Goal: Transaction & Acquisition: Download file/media

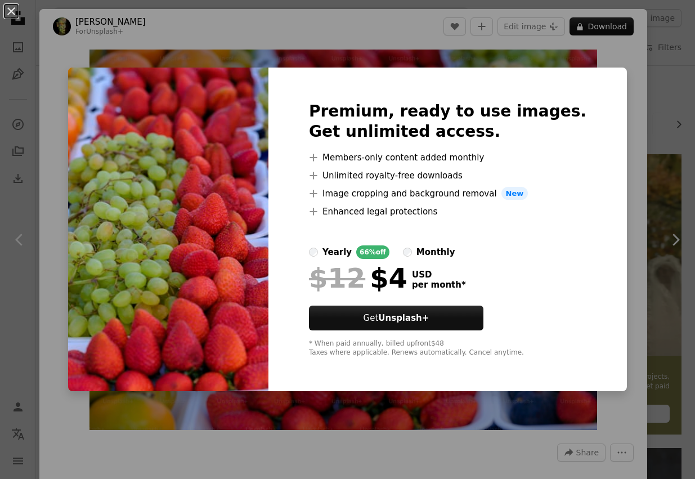
scroll to position [1029, 0]
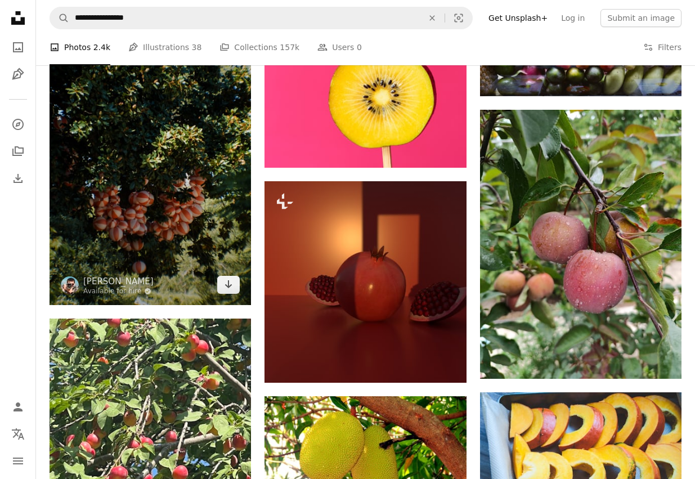
scroll to position [1355, 0]
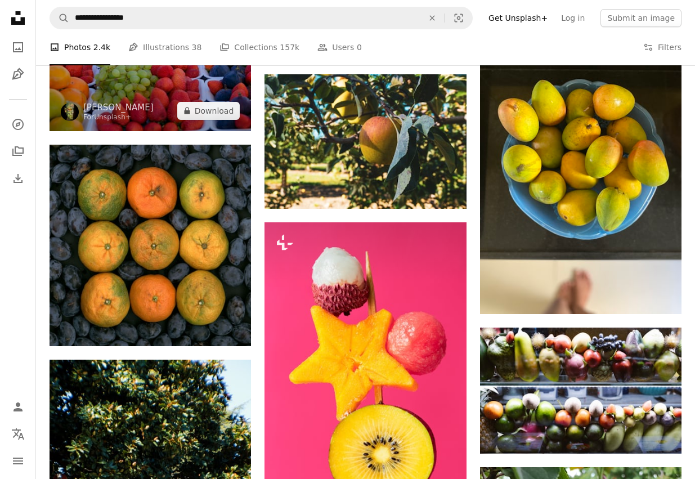
click at [177, 106] on img at bounding box center [149, 55] width 201 height 151
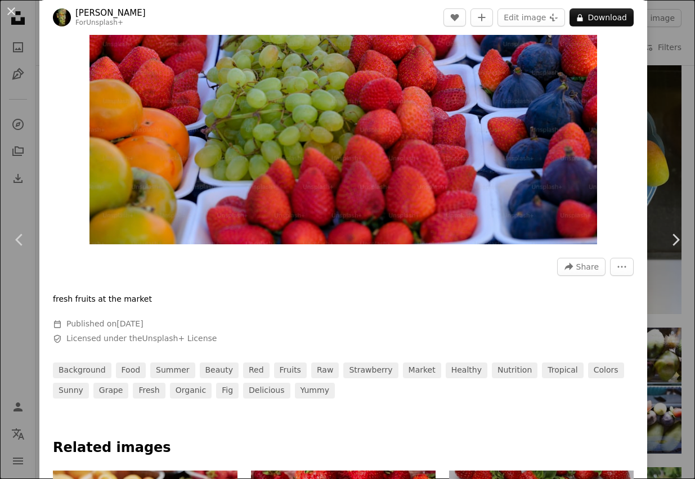
scroll to position [404, 0]
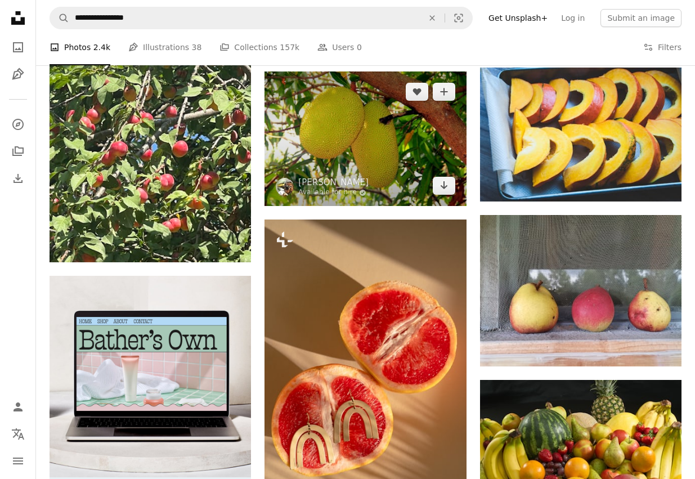
scroll to position [2270, 0]
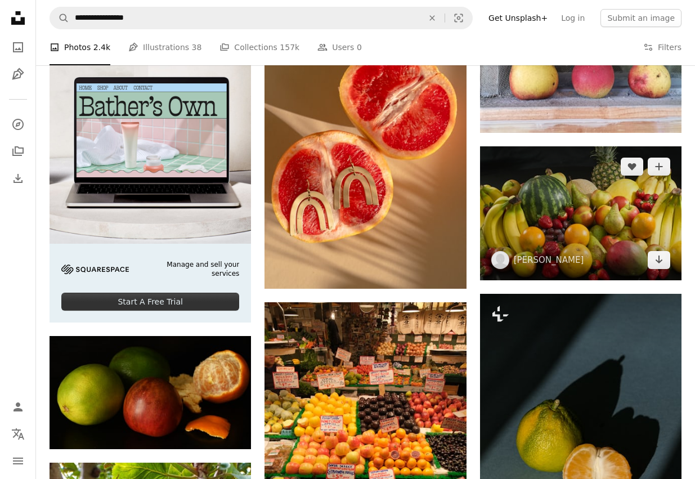
click at [534, 222] on img at bounding box center [580, 213] width 201 height 134
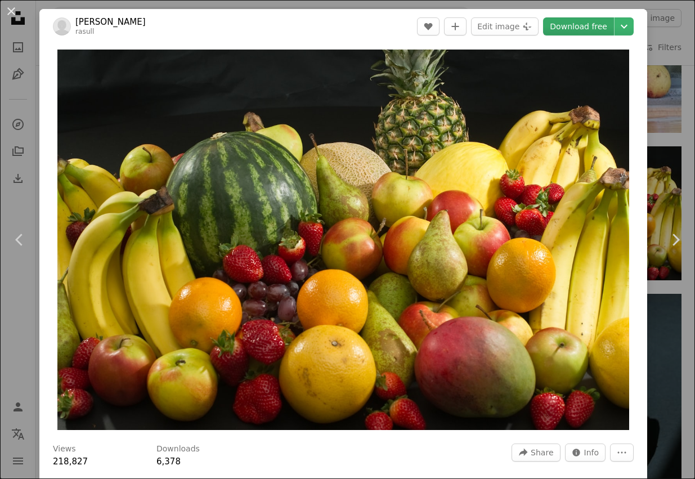
click at [590, 22] on link "Download free" at bounding box center [578, 26] width 71 height 18
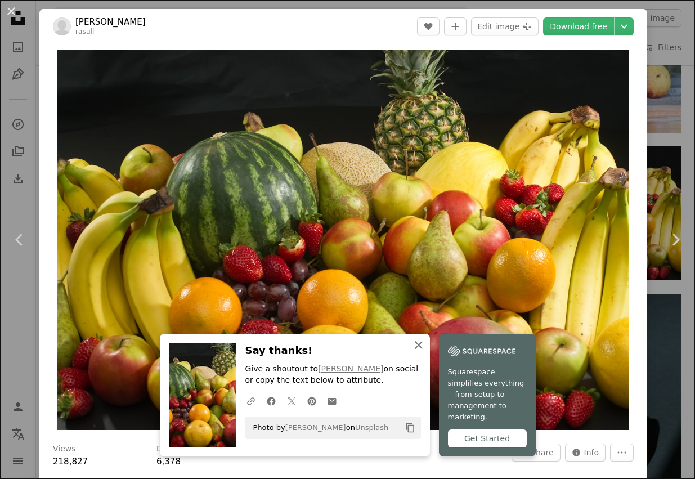
click at [420, 351] on icon "An X shape" at bounding box center [418, 344] width 13 height 13
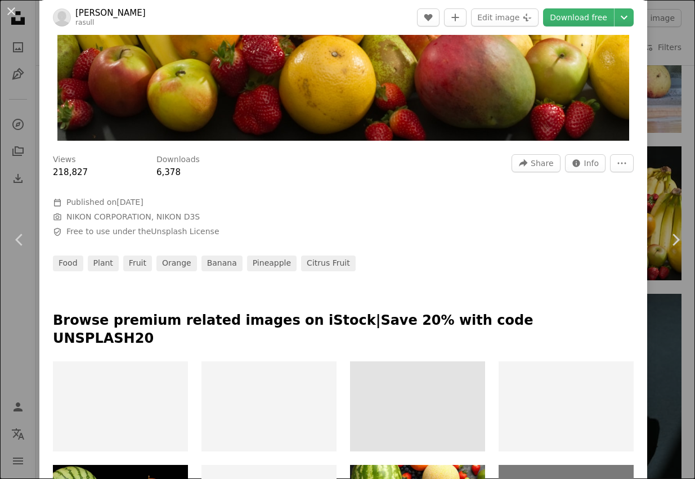
scroll to position [370, 0]
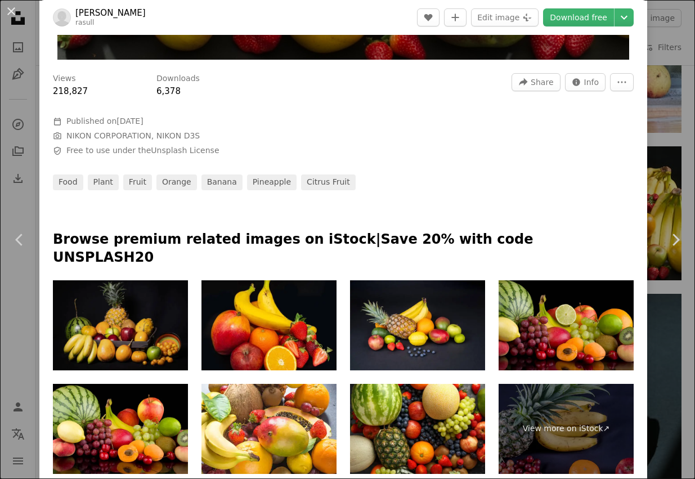
click at [124, 306] on img at bounding box center [120, 325] width 135 height 90
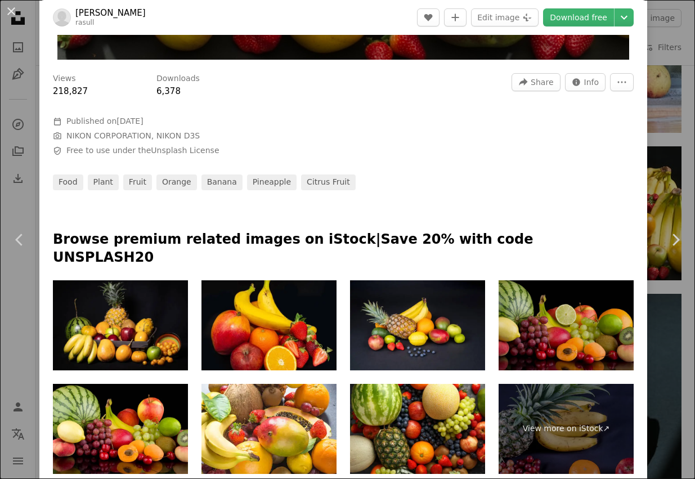
click at [543, 303] on img at bounding box center [565, 325] width 135 height 90
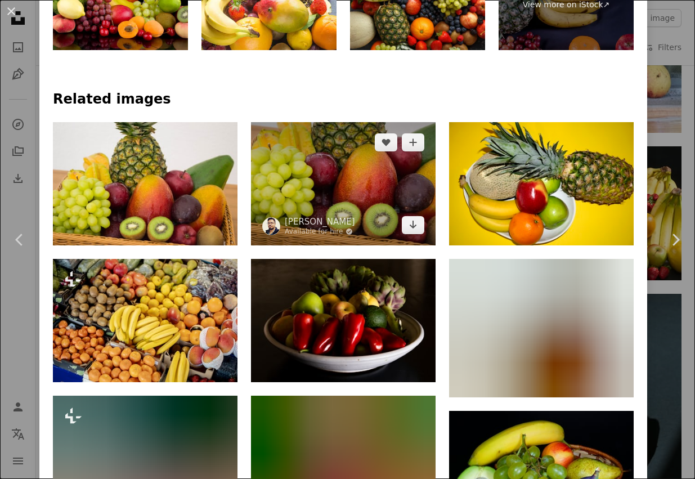
scroll to position [846, 0]
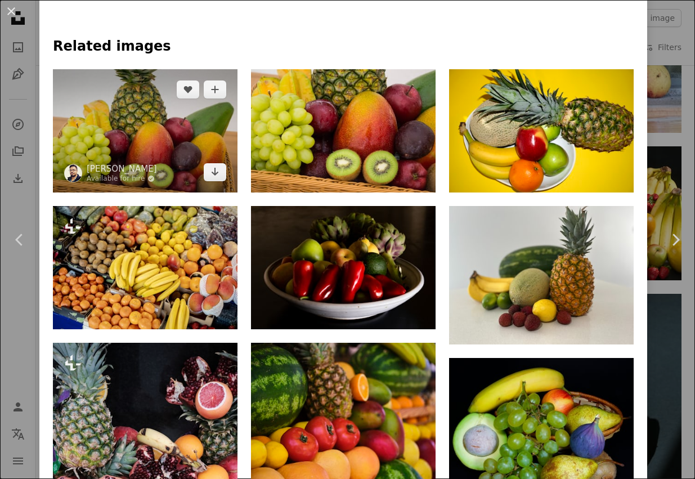
click at [167, 112] on img at bounding box center [145, 130] width 184 height 123
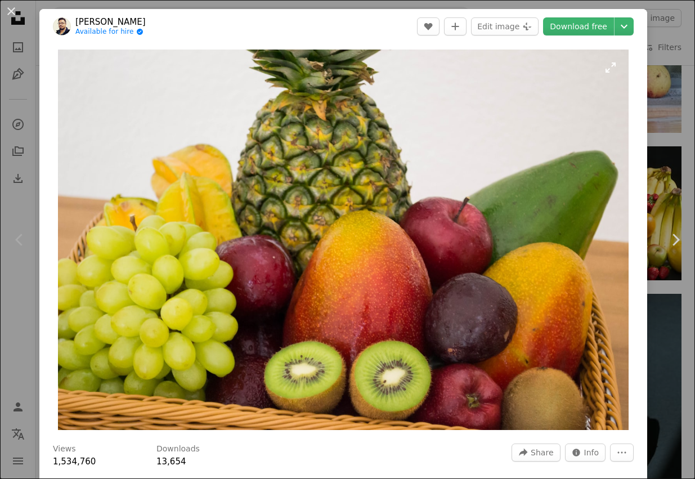
click at [261, 220] on img "Zoom in on this image" at bounding box center [343, 239] width 570 height 380
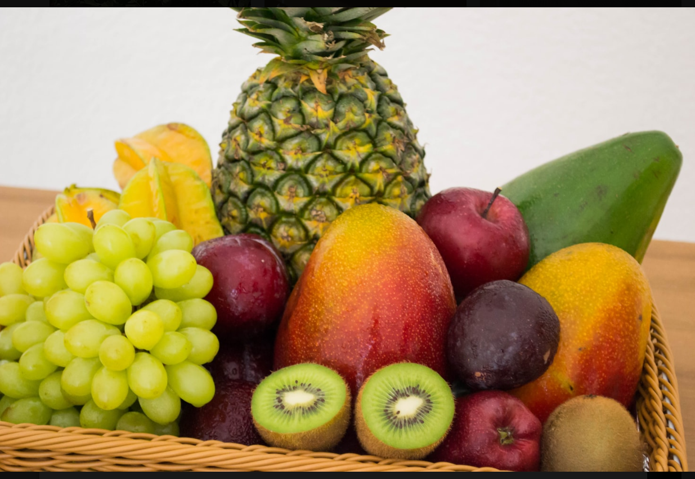
click at [261, 220] on img "Zoom out on this image" at bounding box center [347, 239] width 696 height 464
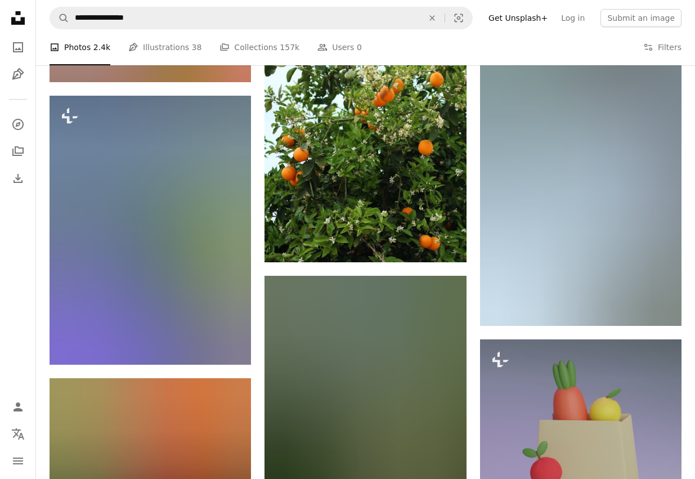
scroll to position [9301, 0]
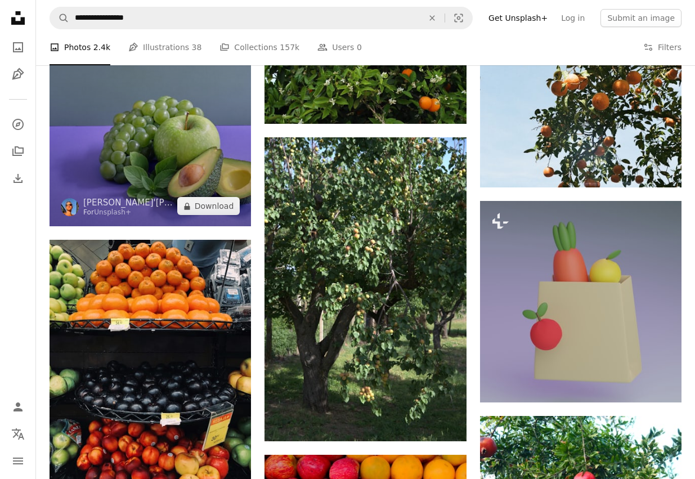
click at [171, 153] on img at bounding box center [149, 92] width 201 height 268
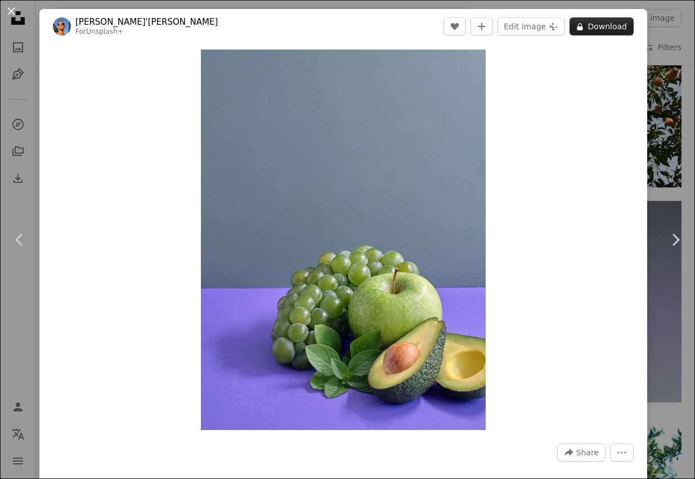
click at [596, 24] on button "A lock Download" at bounding box center [601, 26] width 64 height 18
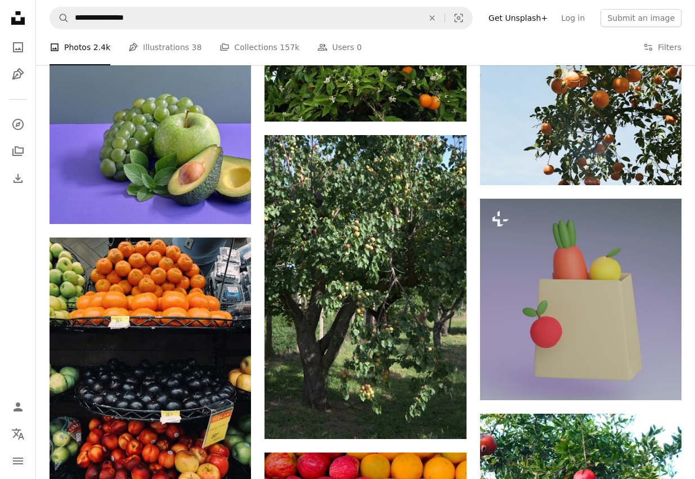
scroll to position [9393, 0]
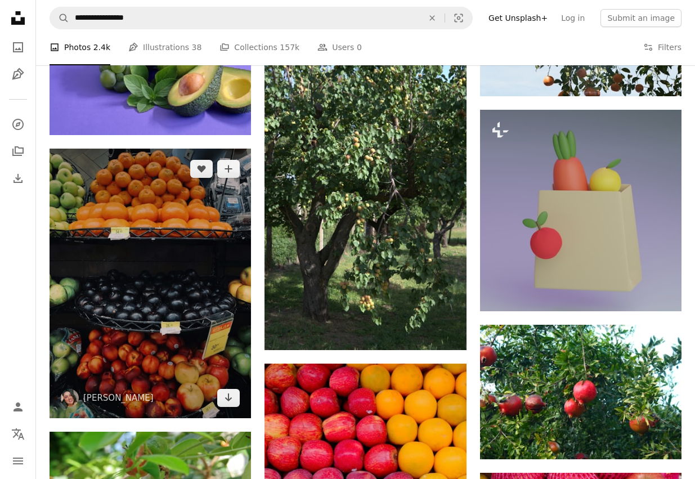
click at [141, 171] on img at bounding box center [149, 282] width 201 height 269
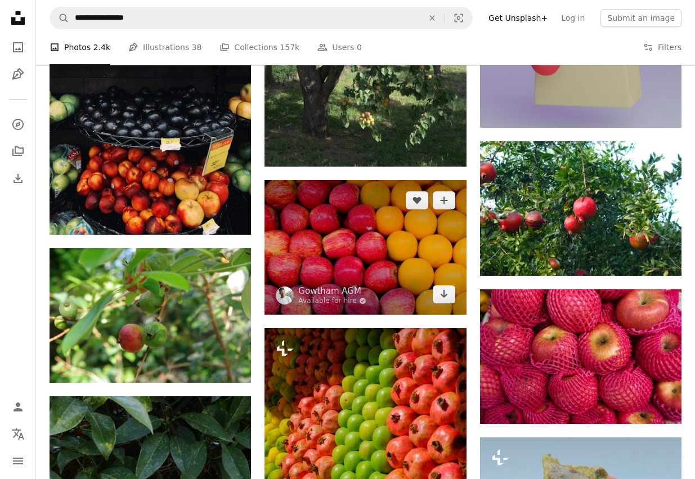
scroll to position [9664, 0]
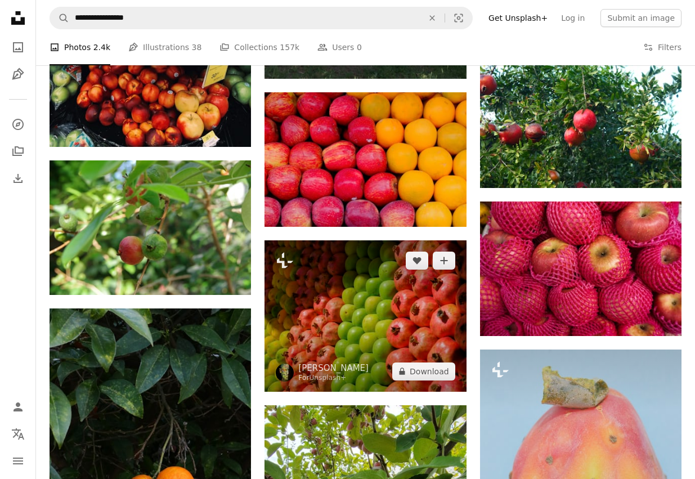
click at [380, 303] on img at bounding box center [364, 315] width 201 height 151
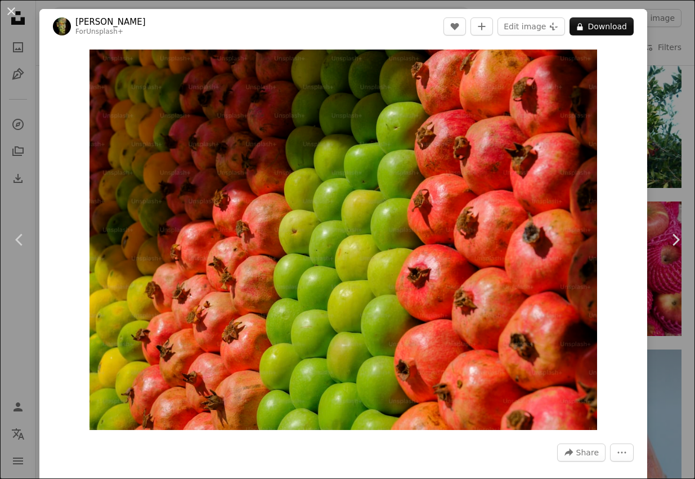
scroll to position [0, 512]
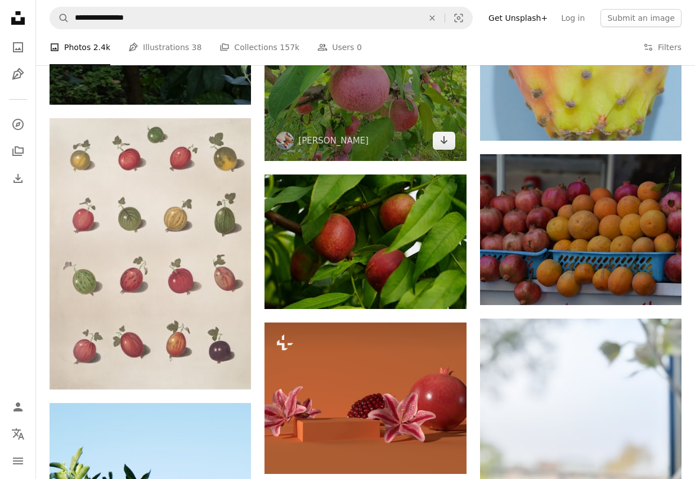
scroll to position [10266, 0]
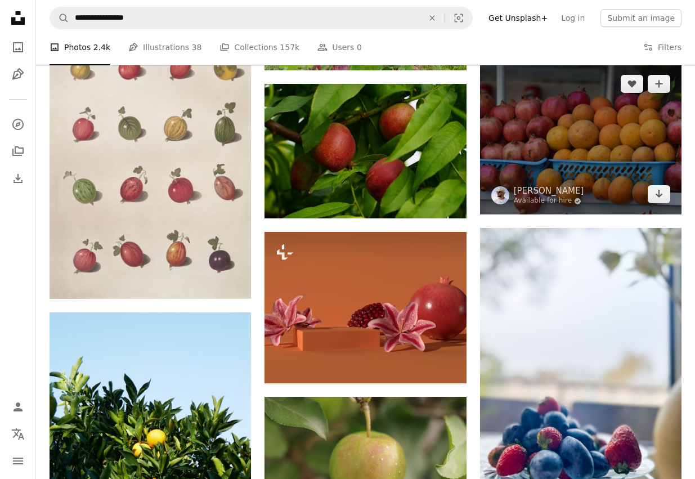
click at [583, 150] on img at bounding box center [580, 139] width 201 height 151
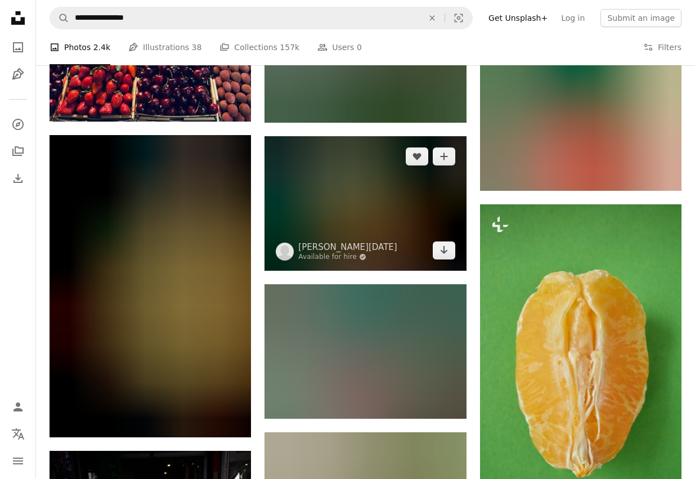
scroll to position [11833, 0]
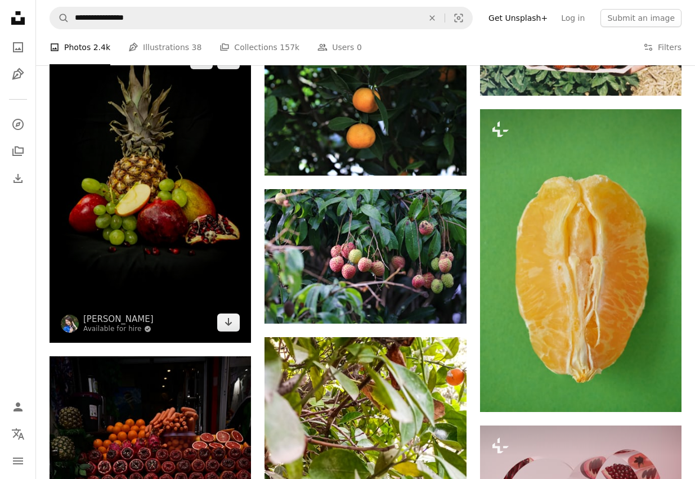
click at [148, 229] on img at bounding box center [149, 191] width 201 height 302
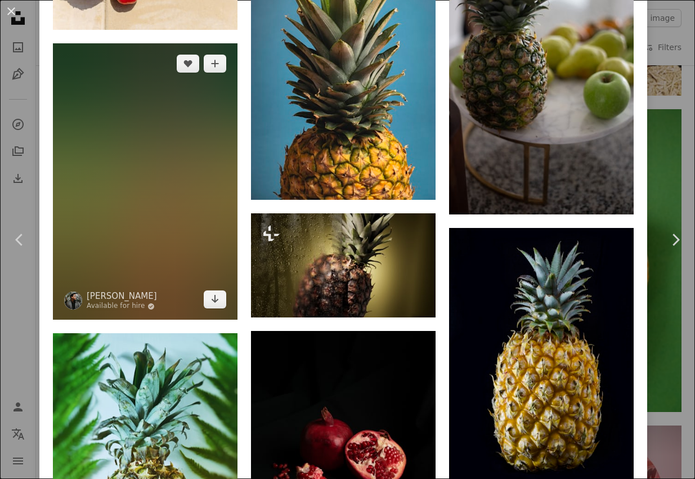
scroll to position [2481, 0]
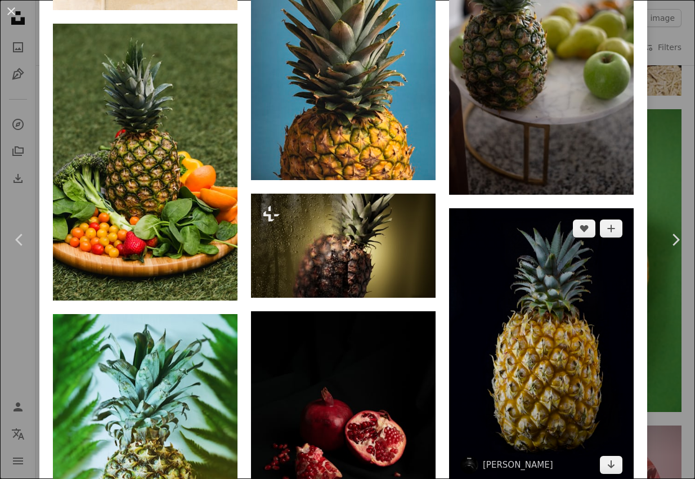
click at [549, 339] on img at bounding box center [541, 346] width 184 height 277
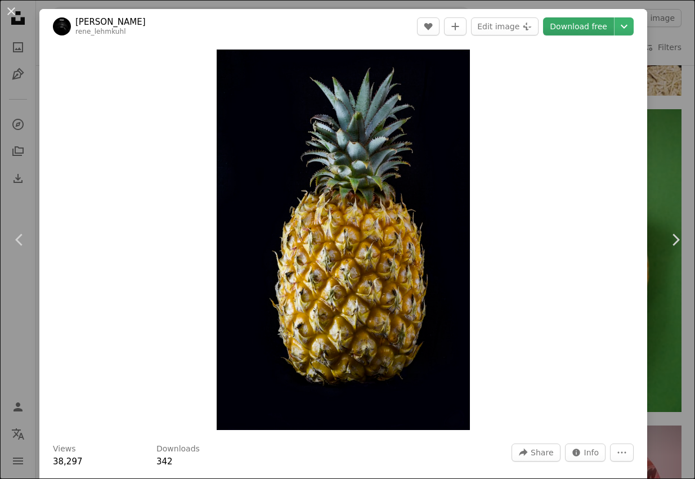
click at [580, 21] on link "Download free" at bounding box center [578, 26] width 71 height 18
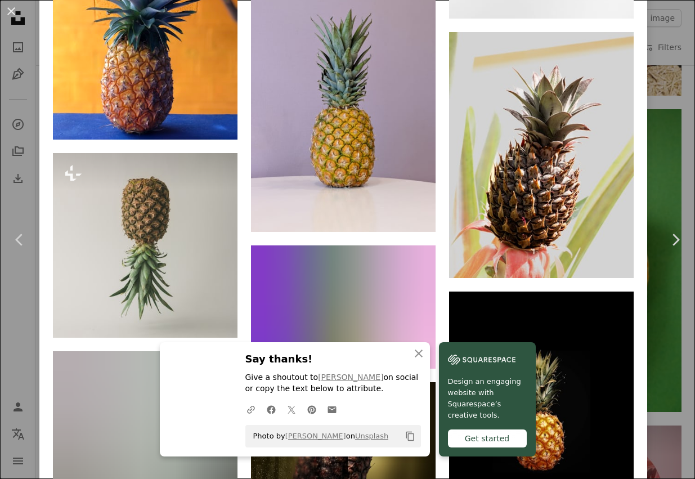
scroll to position [3845, 0]
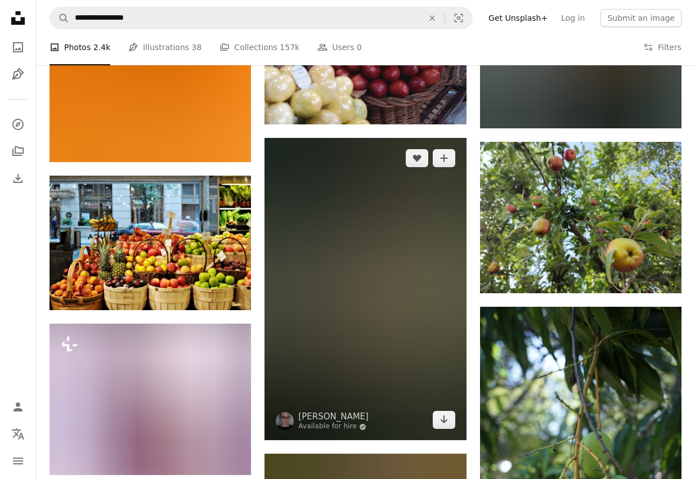
scroll to position [17255, 0]
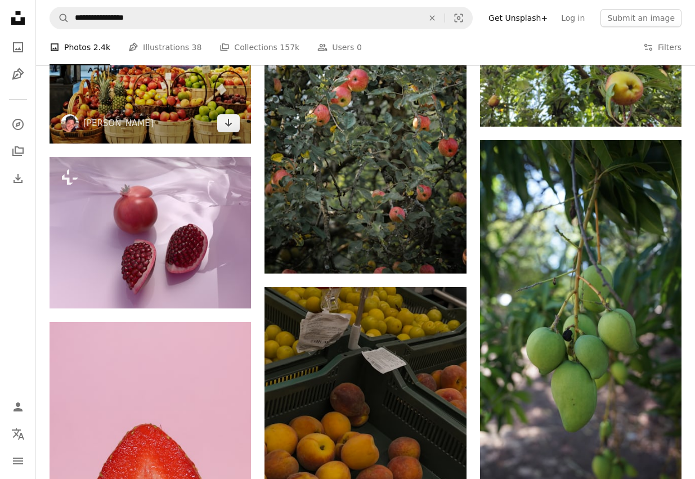
click at [159, 105] on img at bounding box center [149, 76] width 201 height 134
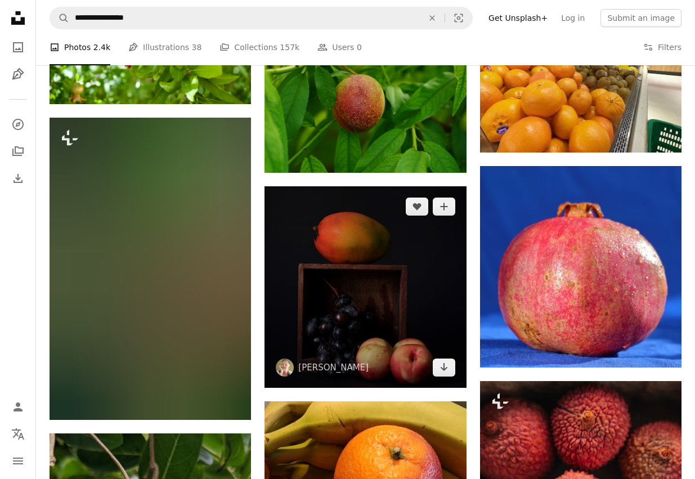
scroll to position [18177, 0]
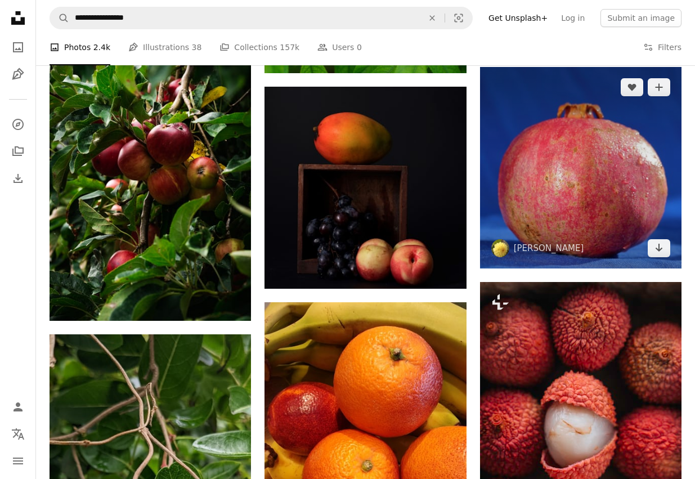
click at [603, 190] on img at bounding box center [580, 167] width 201 height 201
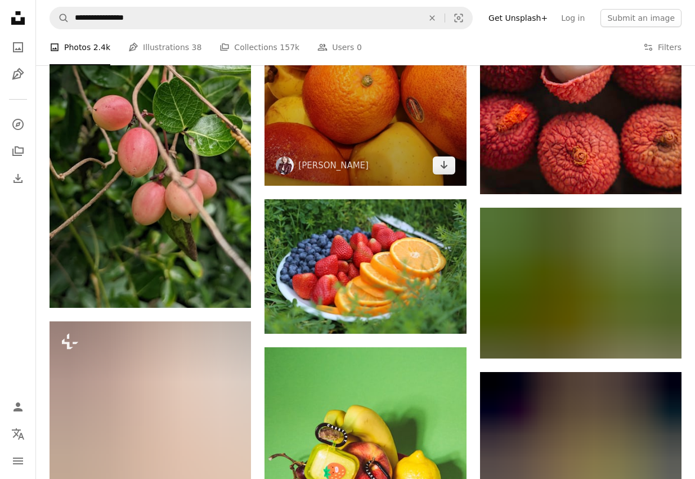
scroll to position [18664, 0]
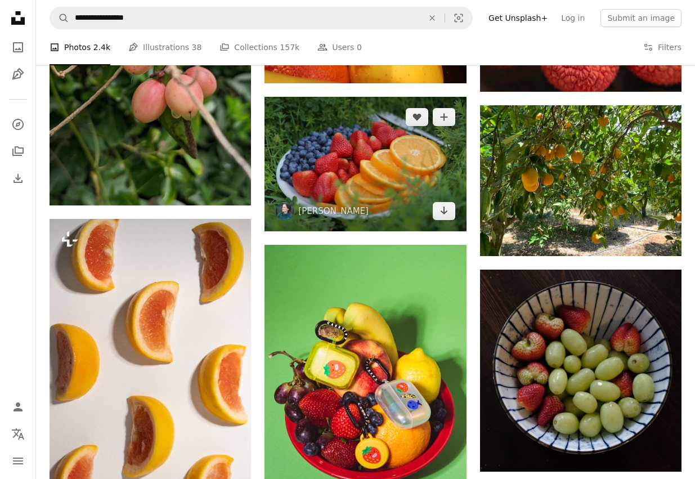
click at [370, 138] on img at bounding box center [364, 164] width 201 height 134
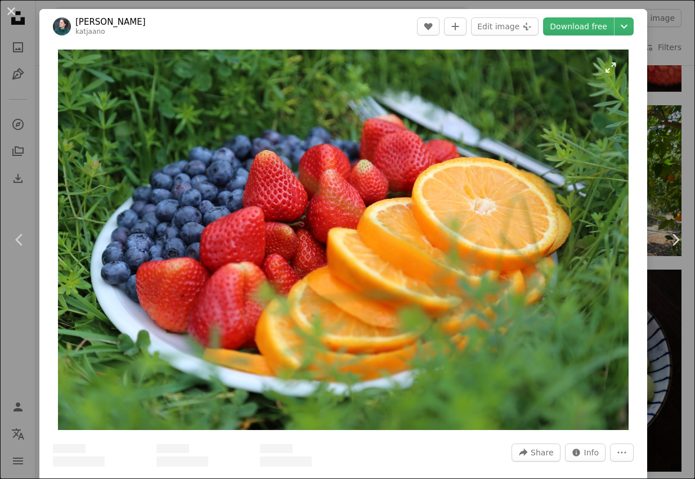
click at [340, 245] on img "Zoom in on this image" at bounding box center [343, 239] width 570 height 380
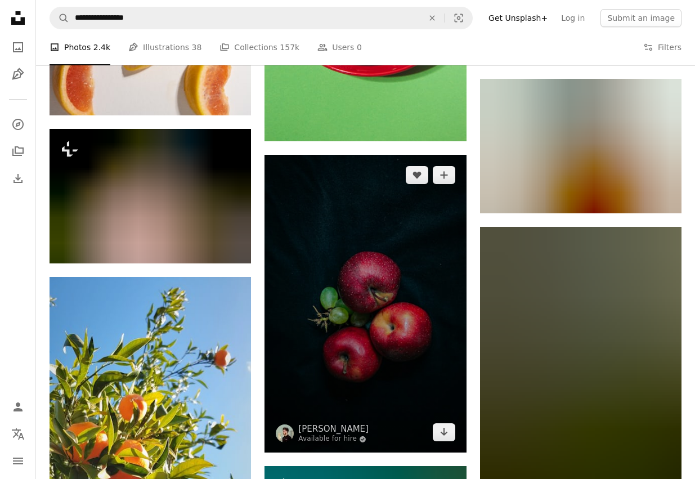
scroll to position [19164, 0]
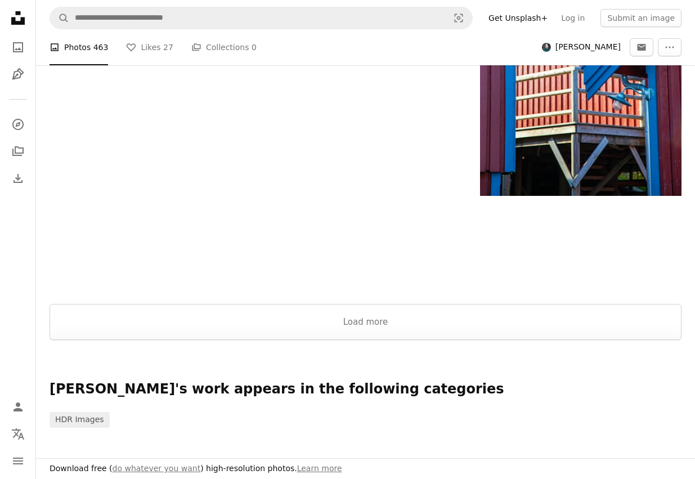
scroll to position [1415, 0]
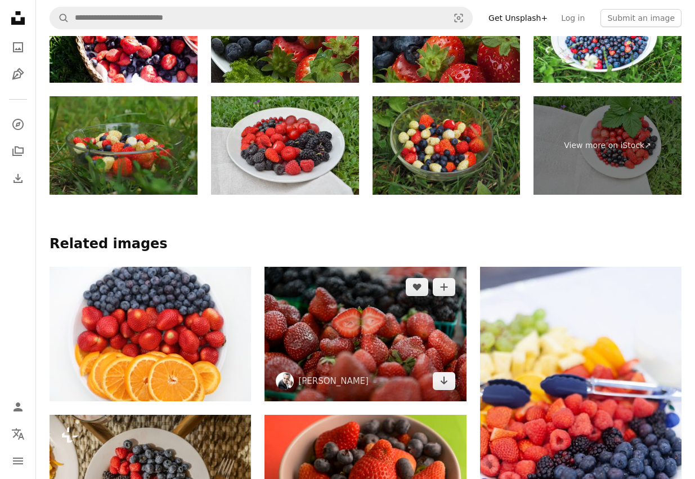
scroll to position [1280, 0]
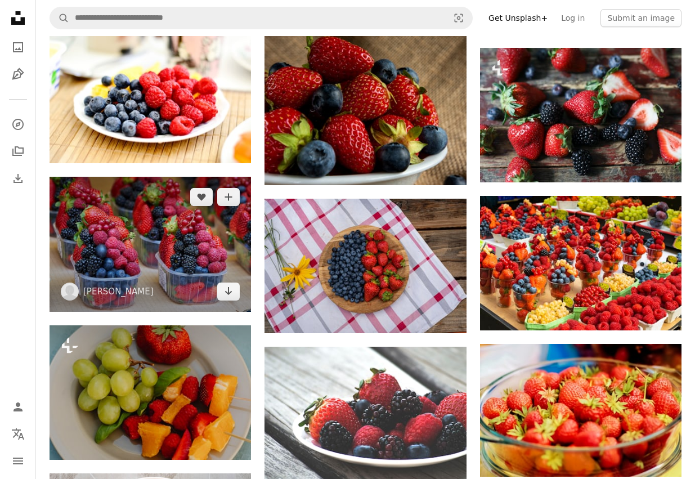
click at [148, 311] on img at bounding box center [149, 244] width 201 height 134
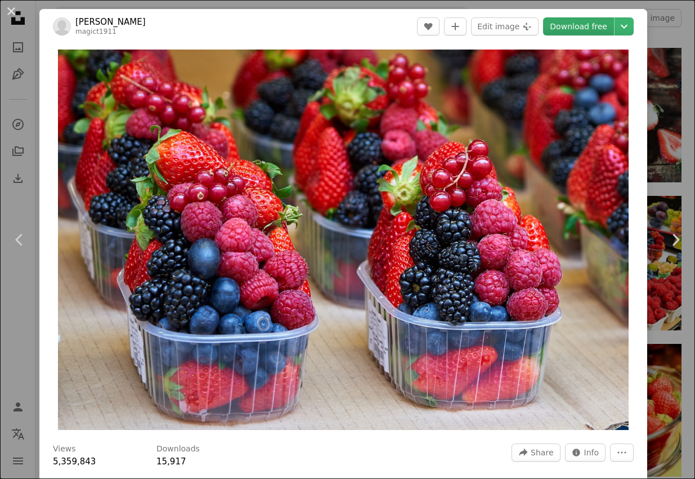
click at [597, 22] on link "Download free" at bounding box center [578, 26] width 71 height 18
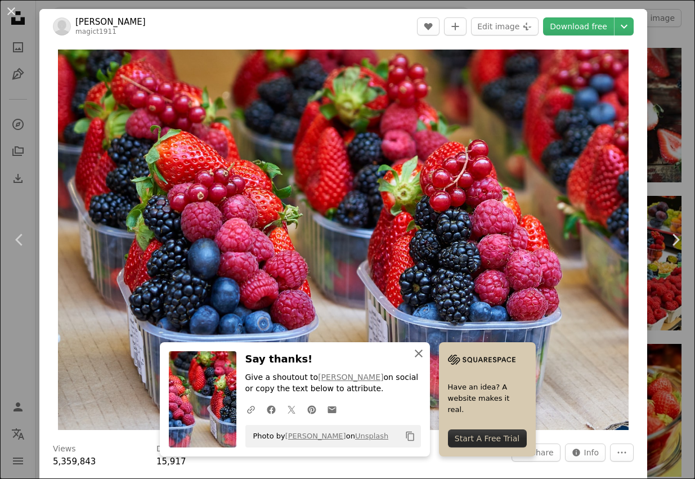
click at [418, 354] on icon "An X shape" at bounding box center [418, 352] width 13 height 13
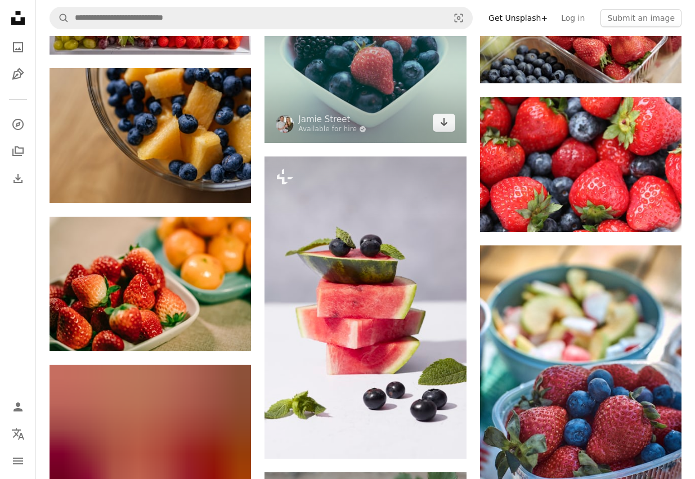
scroll to position [2445, 0]
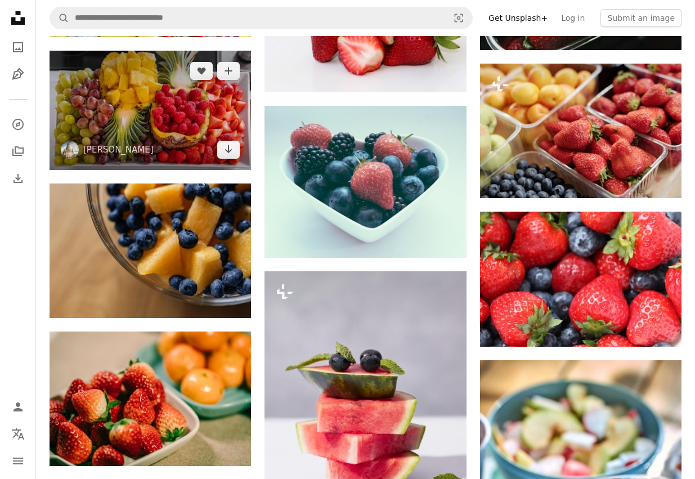
click at [195, 147] on img at bounding box center [149, 110] width 201 height 119
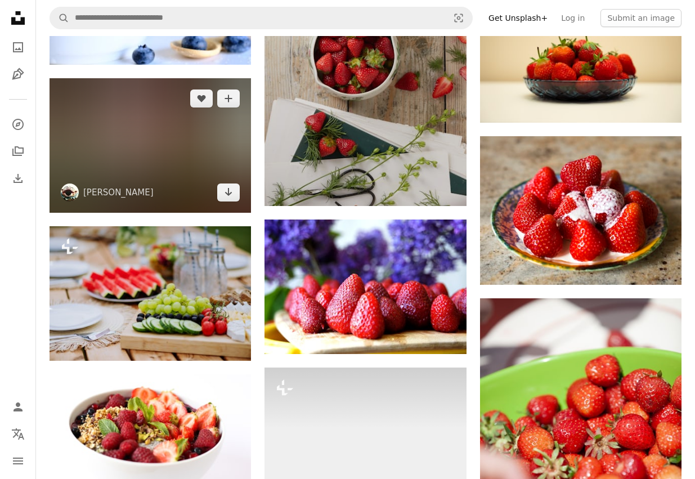
scroll to position [4343, 0]
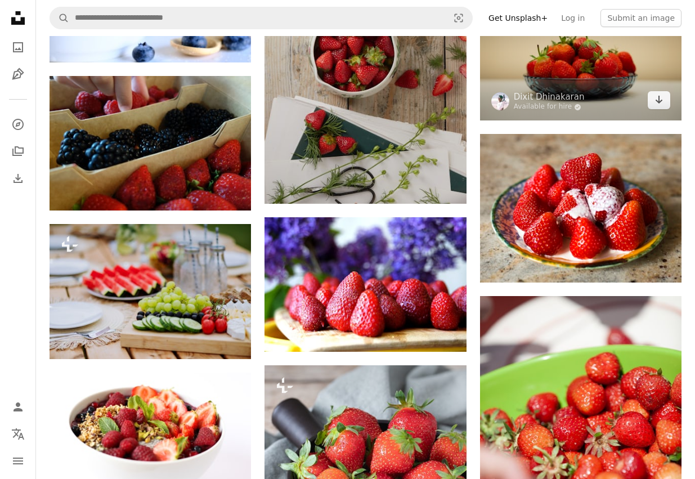
click at [519, 92] on img at bounding box center [580, 58] width 201 height 125
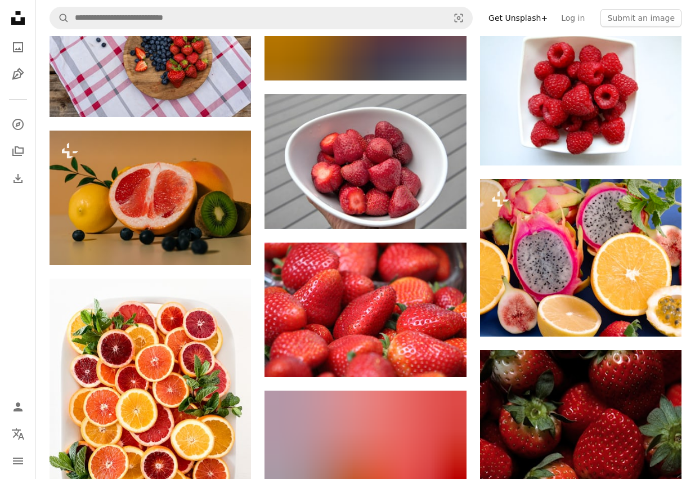
scroll to position [7046, 0]
